Goal: Check status: Check status

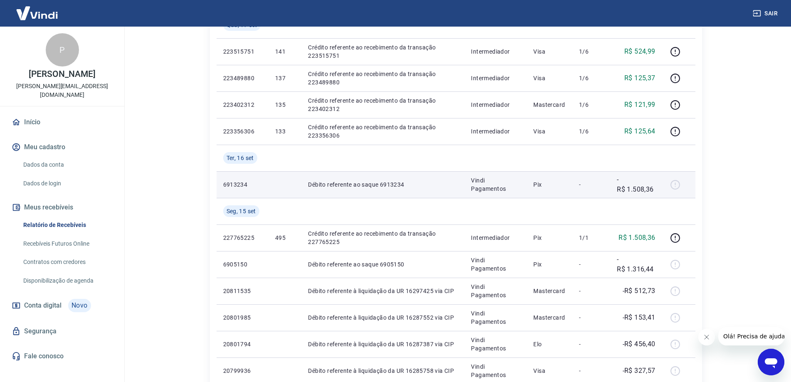
scroll to position [166, 0]
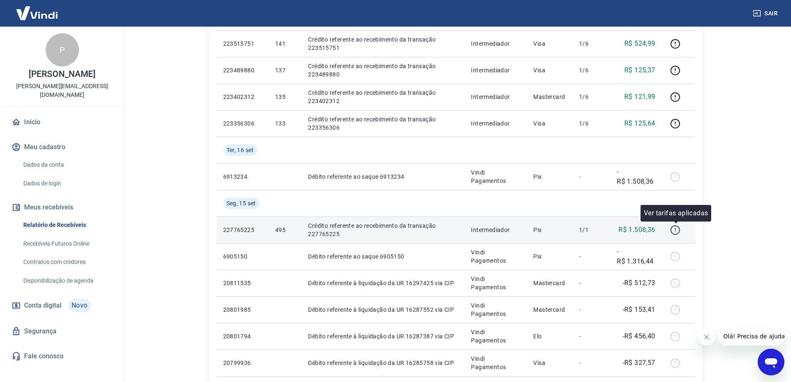
click at [676, 228] on icon "button" at bounding box center [675, 230] width 10 height 10
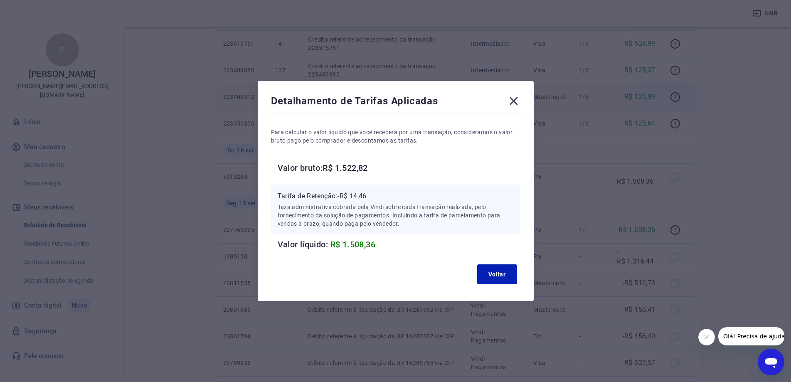
drag, startPoint x: 523, startPoint y: 100, endPoint x: 523, endPoint y: 107, distance: 7.1
click at [520, 101] on icon at bounding box center [513, 100] width 13 height 13
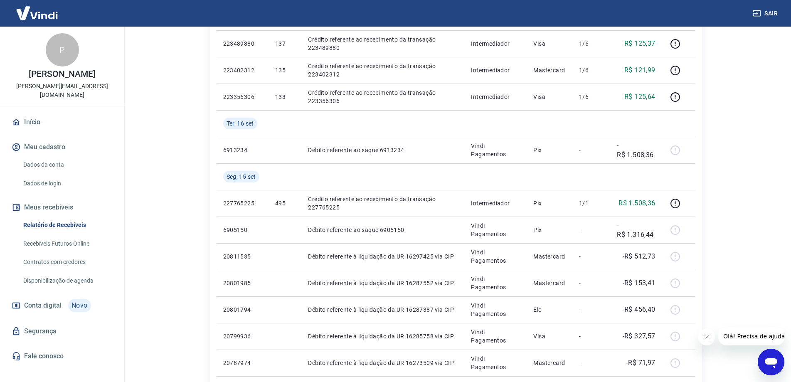
scroll to position [208, 0]
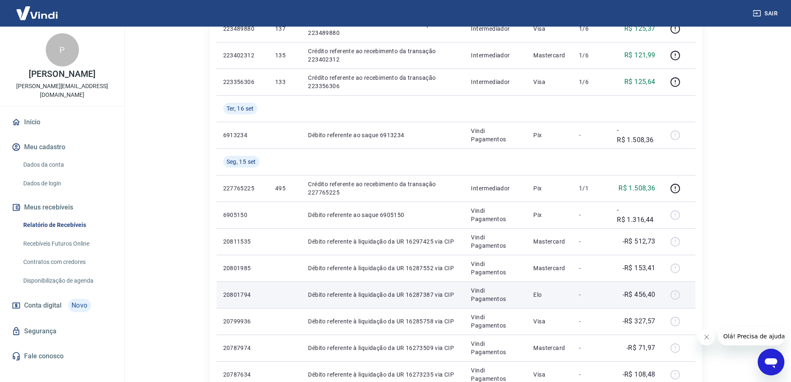
click at [675, 294] on div at bounding box center [679, 294] width 20 height 13
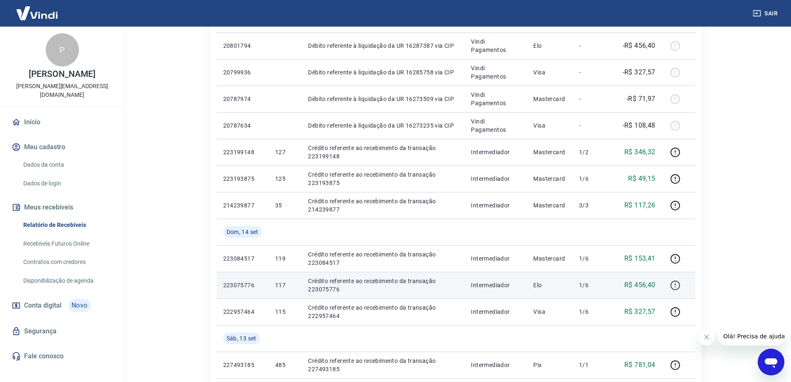
scroll to position [457, 0]
click at [677, 285] on icon "button" at bounding box center [675, 285] width 10 height 10
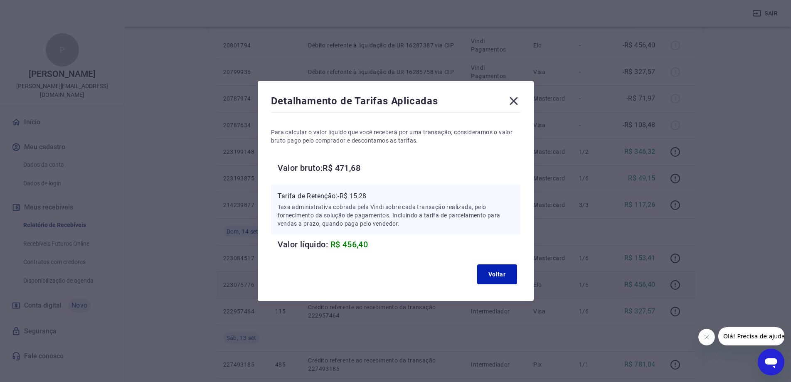
click at [517, 98] on icon at bounding box center [513, 100] width 13 height 13
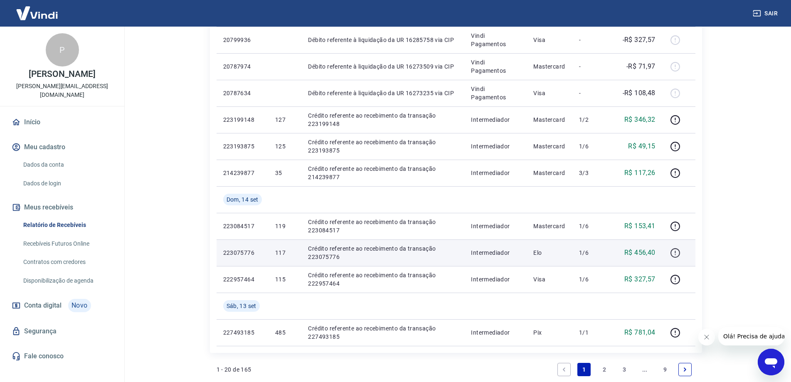
scroll to position [499, 0]
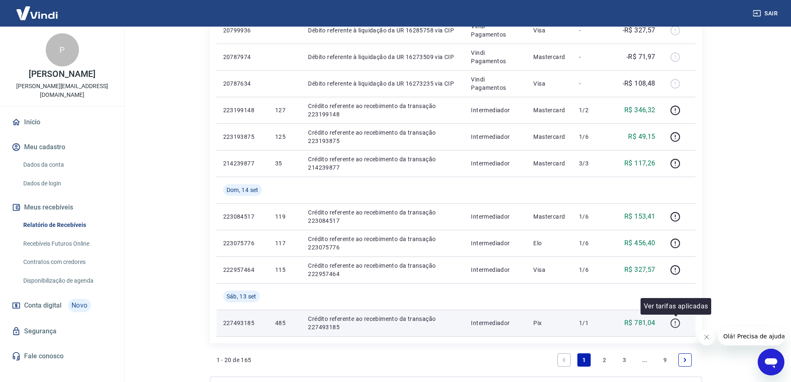
click at [677, 323] on icon "button" at bounding box center [675, 323] width 10 height 10
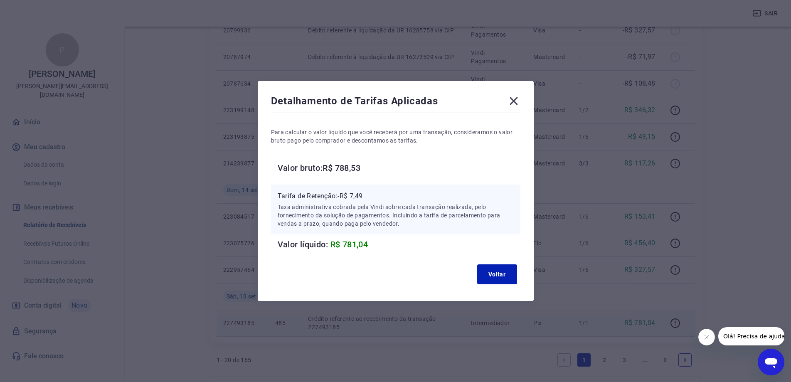
click at [516, 103] on icon at bounding box center [513, 100] width 13 height 13
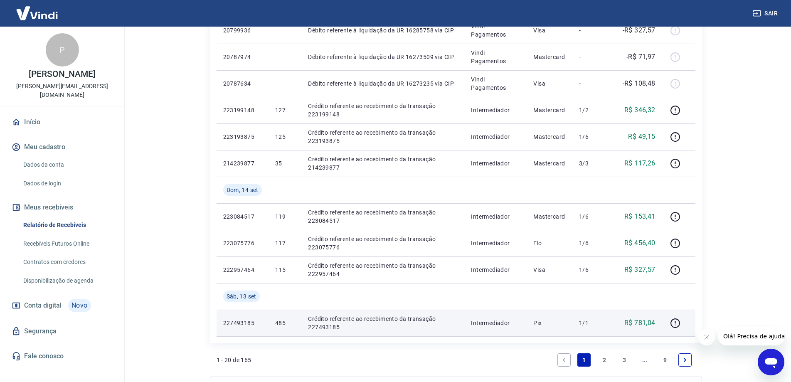
click at [603, 359] on link "2" at bounding box center [604, 359] width 13 height 13
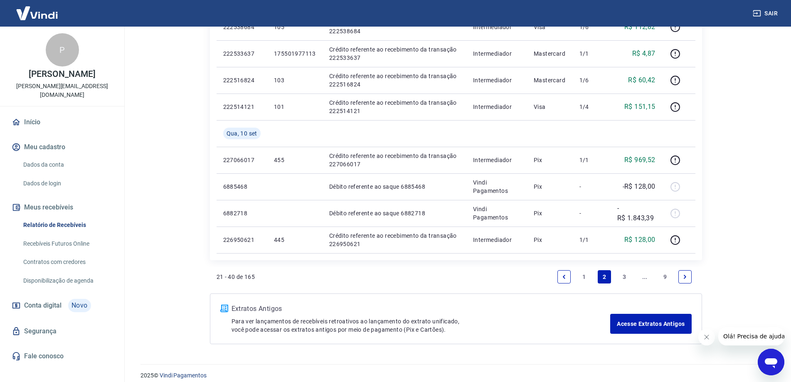
scroll to position [563, 0]
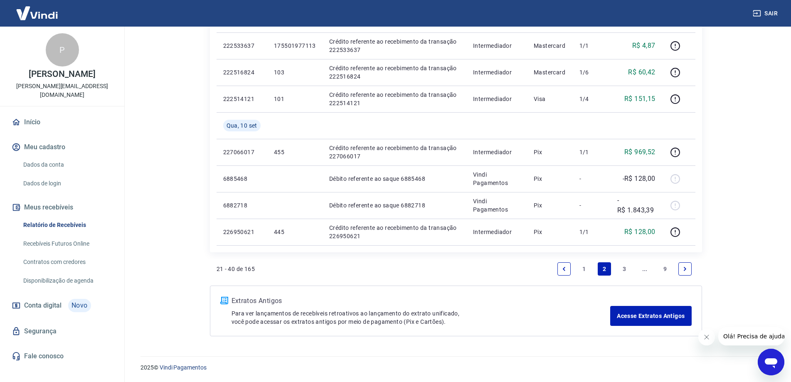
click at [586, 268] on link "1" at bounding box center [583, 268] width 13 height 13
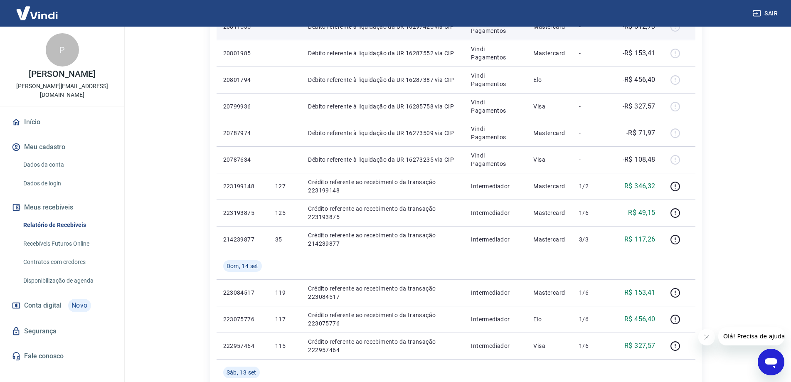
scroll to position [423, 0]
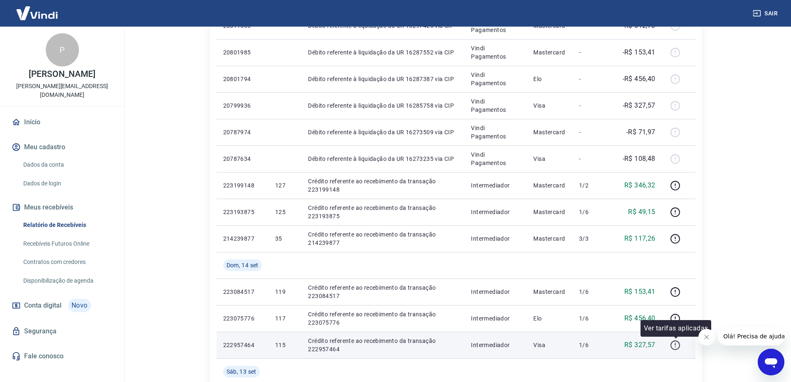
click at [674, 347] on icon "button" at bounding box center [675, 345] width 10 height 10
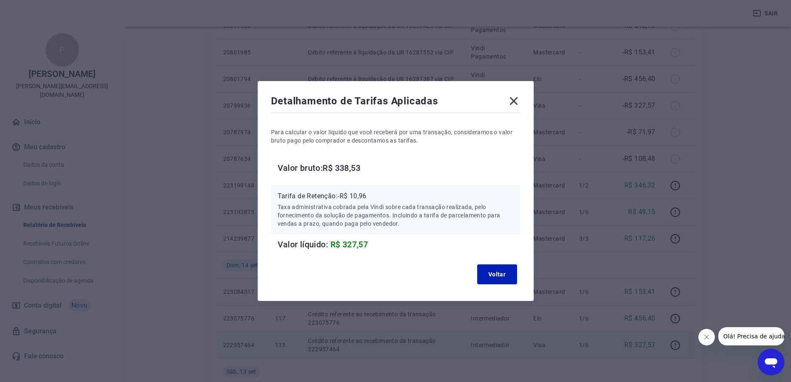
click at [516, 107] on icon at bounding box center [513, 100] width 13 height 13
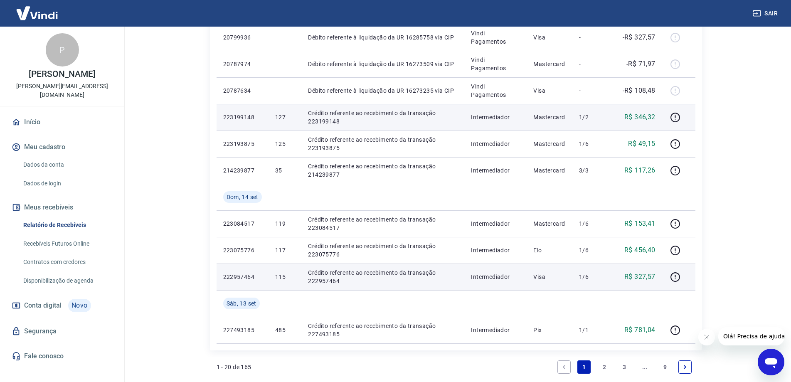
scroll to position [507, 0]
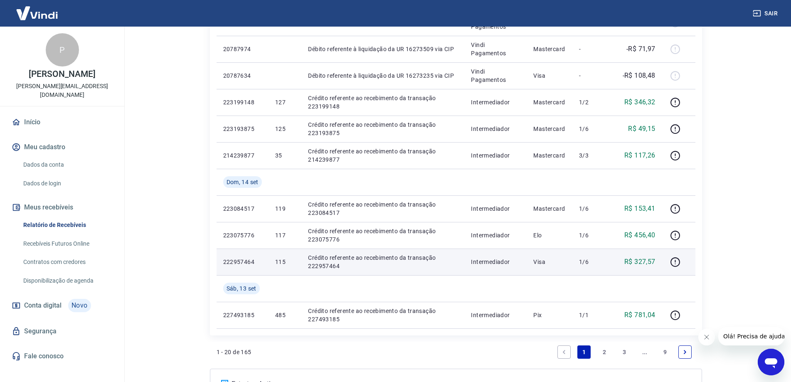
click at [604, 350] on link "2" at bounding box center [604, 351] width 13 height 13
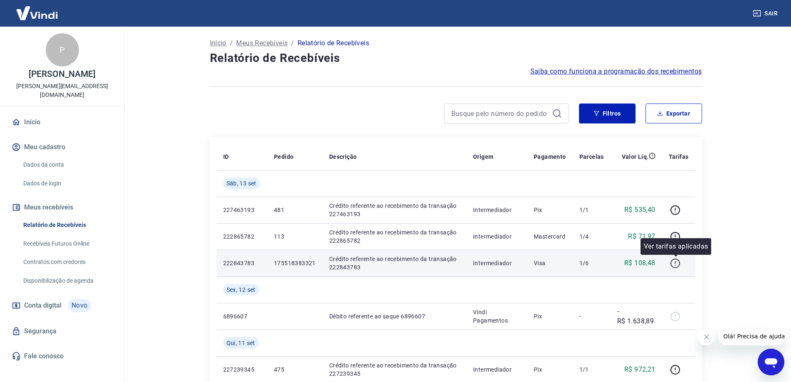
click at [674, 266] on icon "button" at bounding box center [675, 263] width 10 height 10
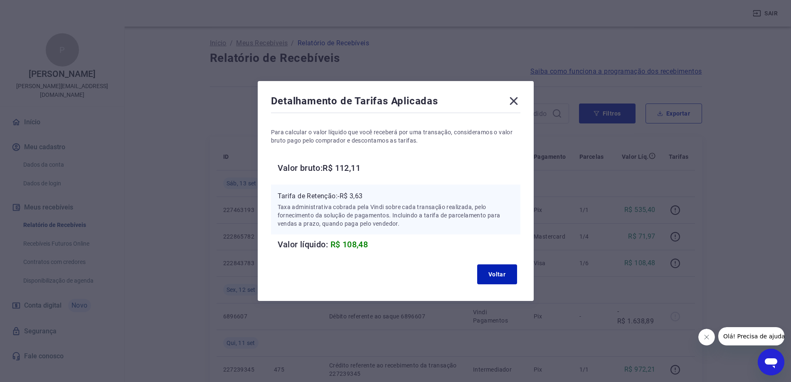
click at [520, 98] on icon at bounding box center [513, 100] width 13 height 13
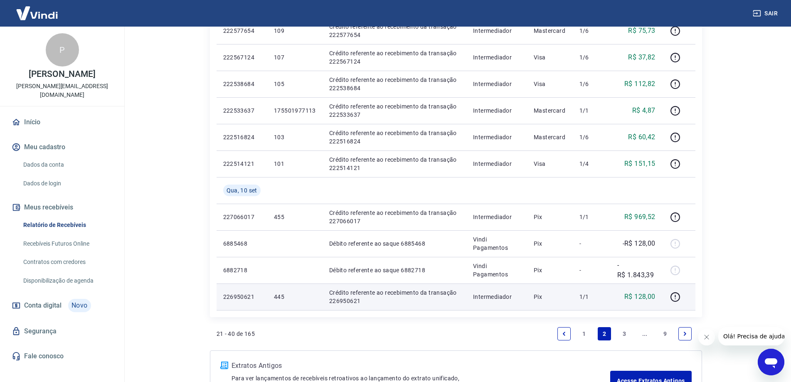
scroll to position [499, 0]
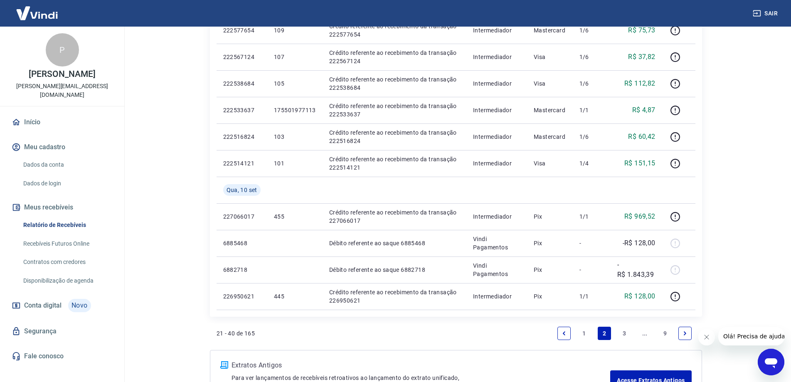
click at [586, 330] on link "1" at bounding box center [583, 333] width 13 height 13
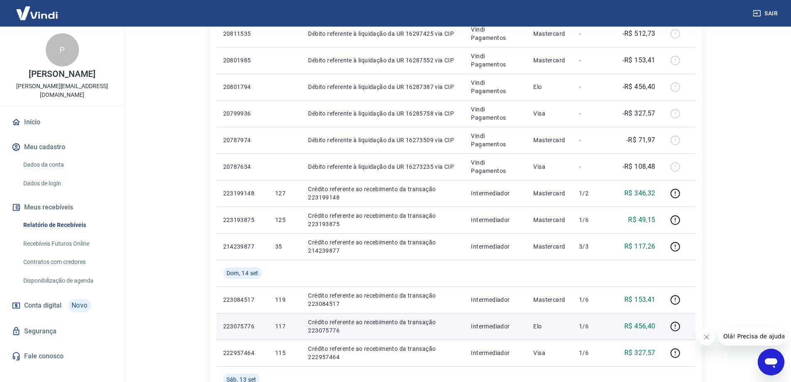
scroll to position [499, 0]
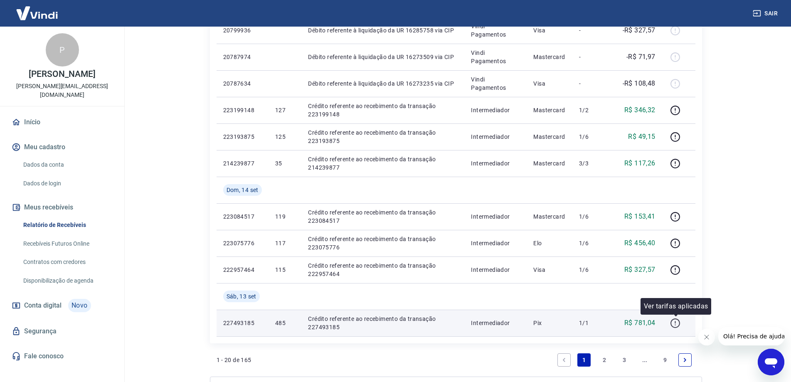
click at [677, 320] on icon "button" at bounding box center [675, 323] width 10 height 10
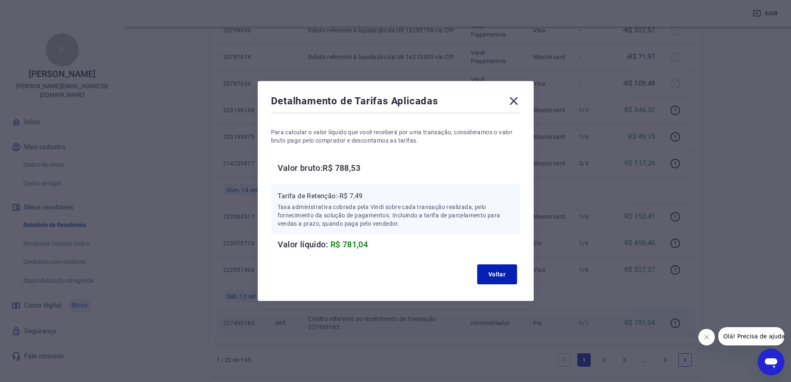
click at [517, 99] on icon at bounding box center [513, 100] width 13 height 13
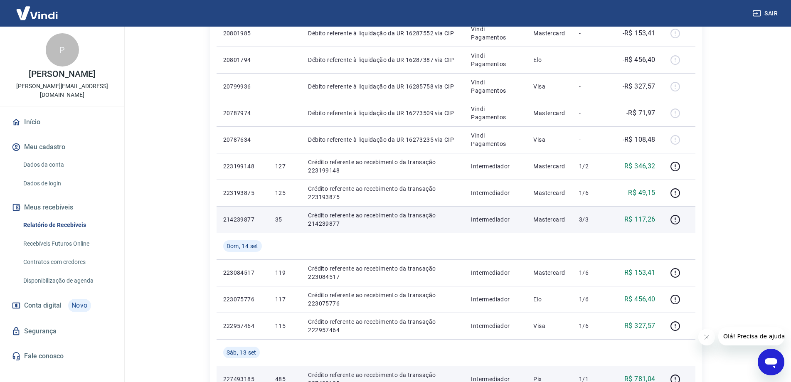
scroll to position [457, 0]
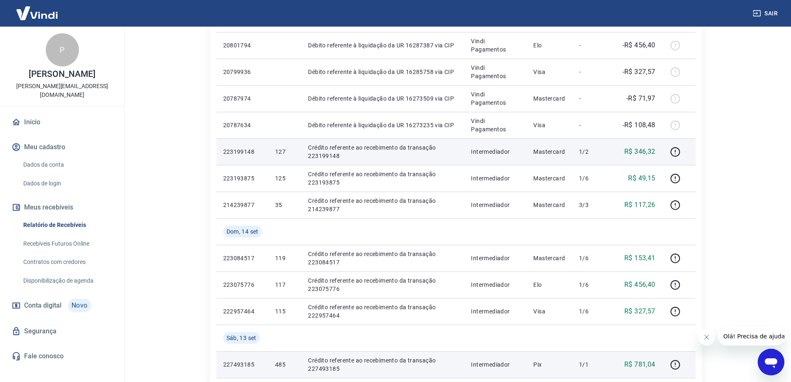
click at [578, 150] on td "1/2" at bounding box center [591, 151] width 38 height 27
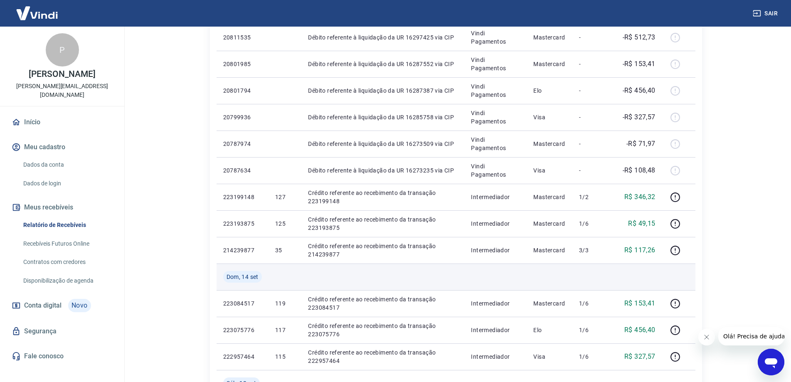
scroll to position [416, 0]
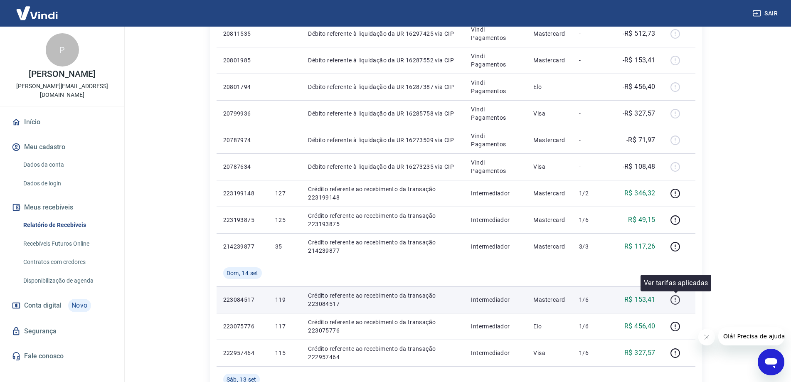
click at [673, 297] on icon "button" at bounding box center [675, 300] width 10 height 10
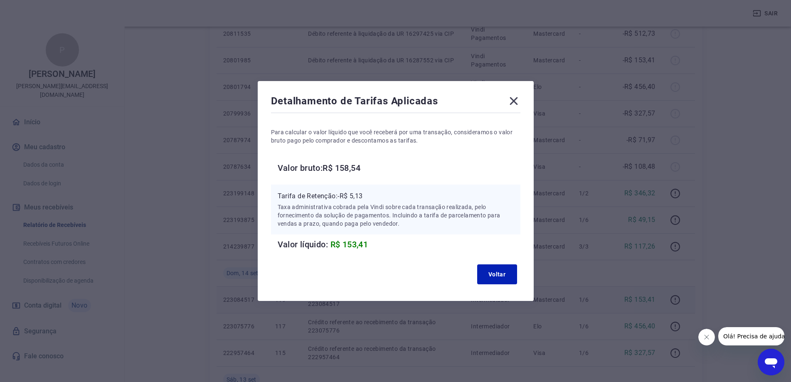
click at [517, 97] on icon at bounding box center [513, 100] width 13 height 13
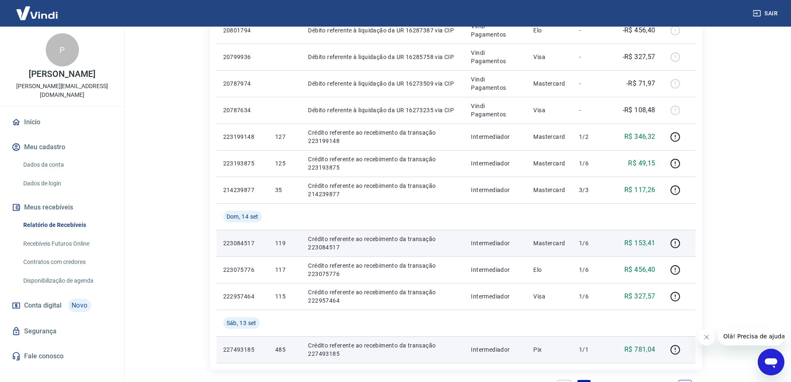
scroll to position [457, 0]
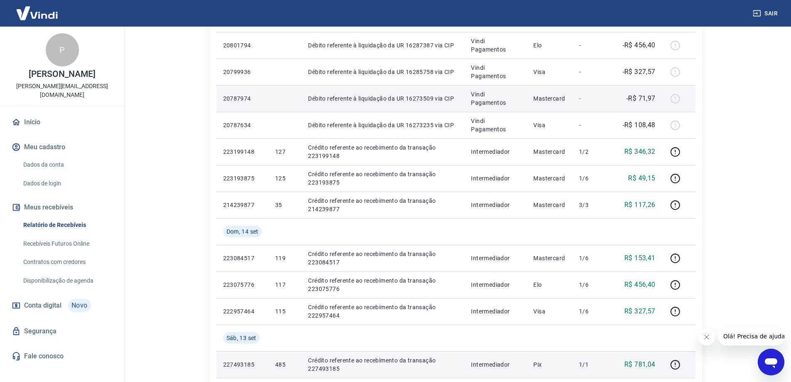
drag, startPoint x: 681, startPoint y: 97, endPoint x: 672, endPoint y: 91, distance: 10.4
click at [681, 98] on div at bounding box center [679, 98] width 20 height 13
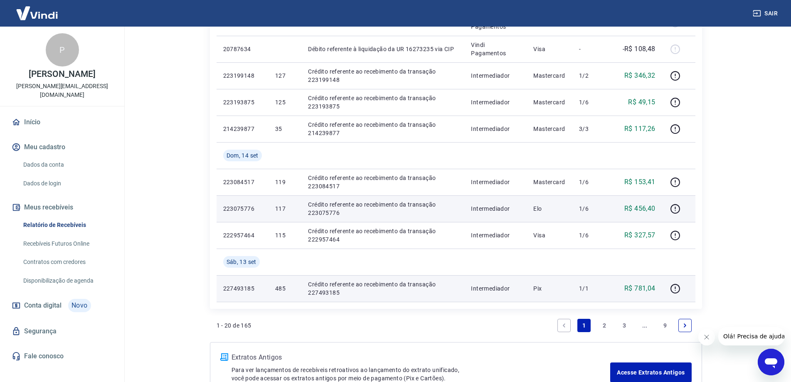
scroll to position [582, 0]
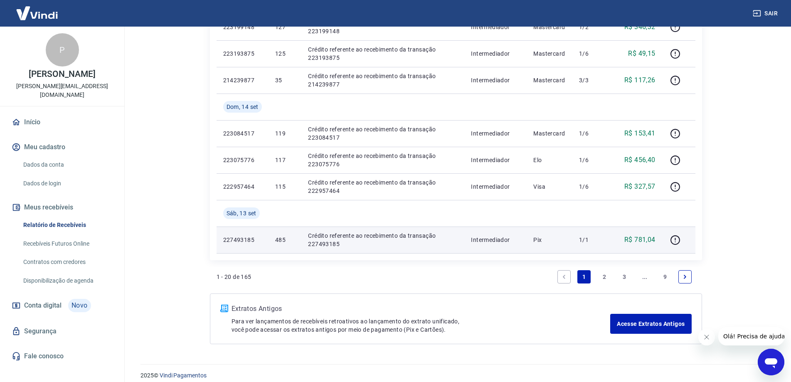
click at [605, 277] on link "2" at bounding box center [604, 276] width 13 height 13
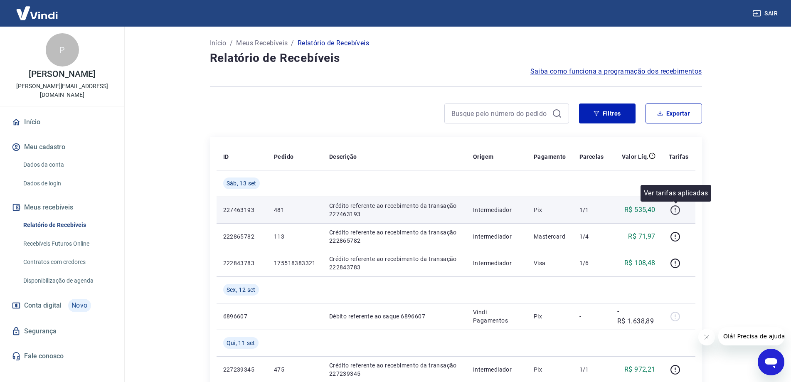
click at [679, 213] on icon "button" at bounding box center [675, 210] width 10 height 10
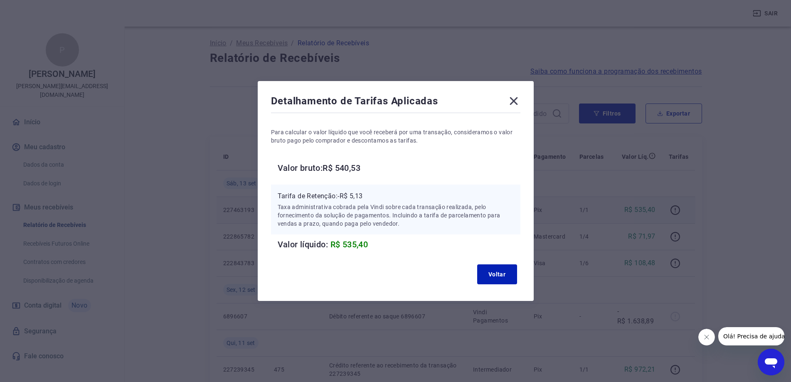
click at [517, 101] on icon at bounding box center [513, 101] width 8 height 8
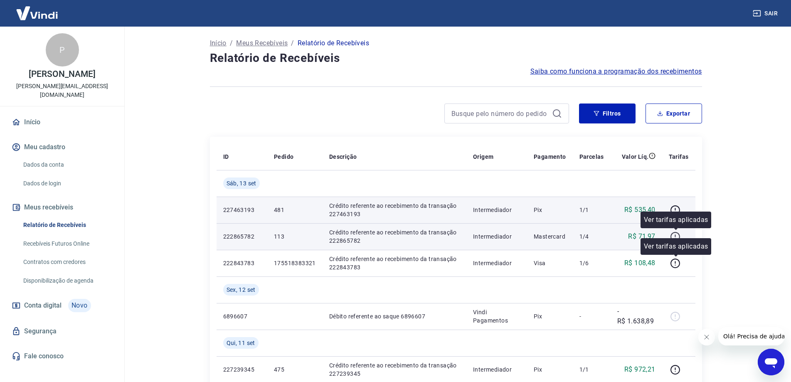
click at [672, 236] on icon "button" at bounding box center [675, 237] width 10 height 10
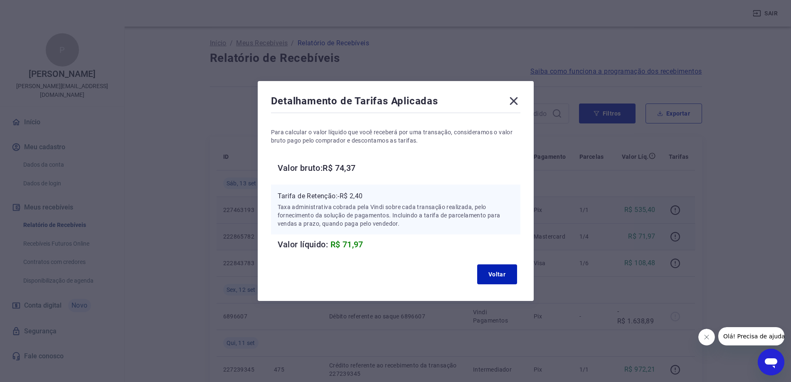
click at [519, 105] on icon at bounding box center [513, 100] width 13 height 13
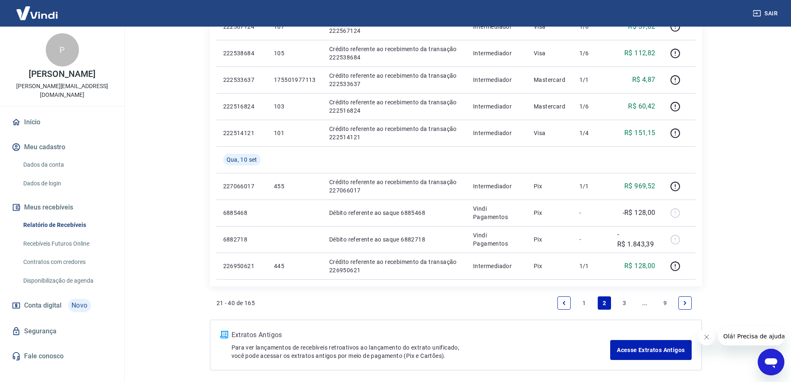
scroll to position [540, 0]
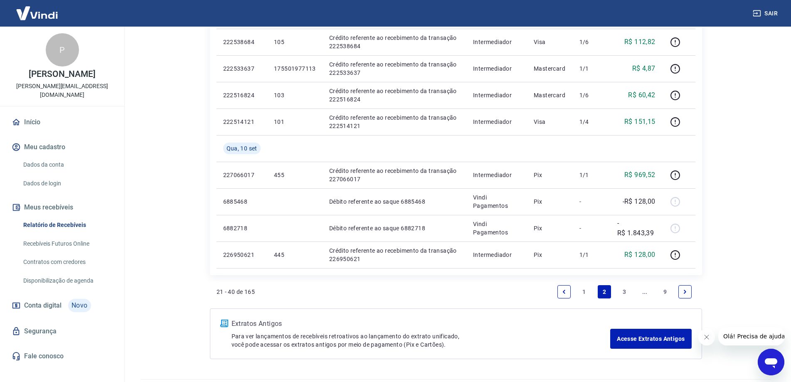
click at [586, 293] on link "1" at bounding box center [583, 291] width 13 height 13
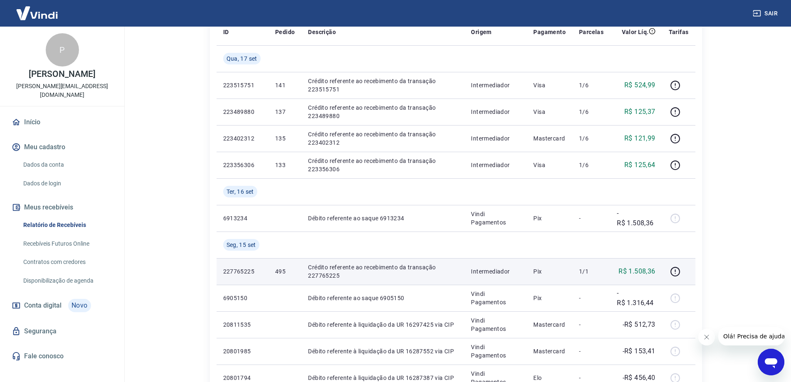
scroll to position [166, 0]
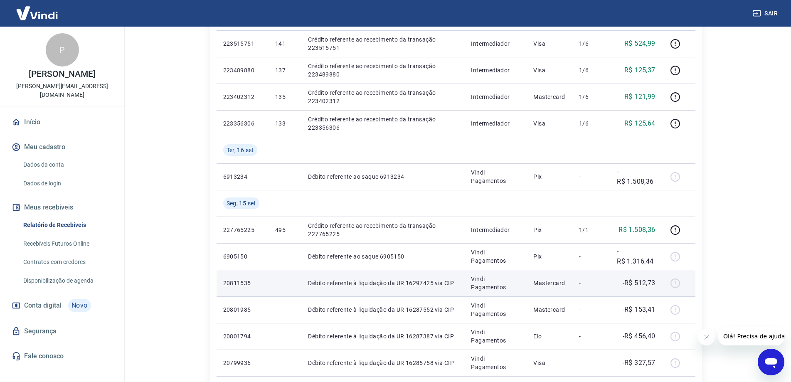
click at [681, 283] on div at bounding box center [679, 282] width 20 height 13
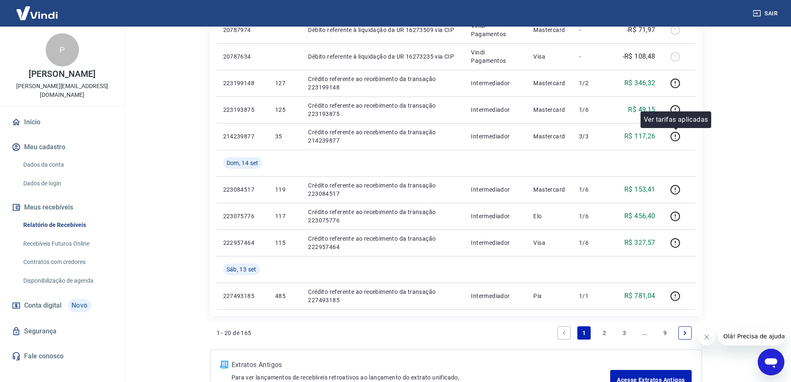
scroll to position [540, 0]
